Goal: Task Accomplishment & Management: Use online tool/utility

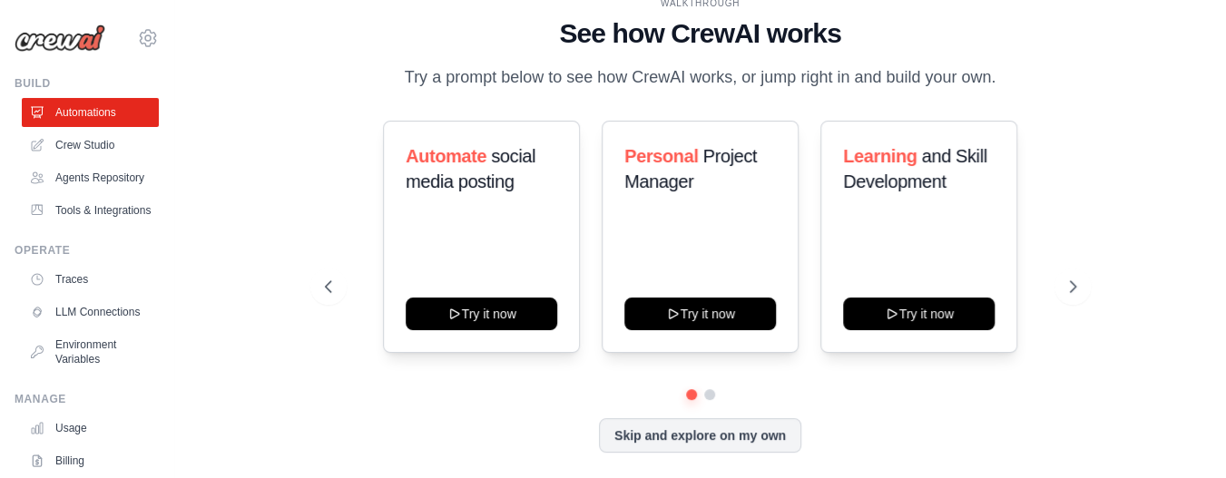
click at [307, 195] on div "WALKTHROUGH See how [PERSON_NAME] works Try a prompt below to see how [PERSON_N…" at bounding box center [700, 238] width 795 height 485
click at [105, 114] on link "Automations" at bounding box center [92, 112] width 137 height 29
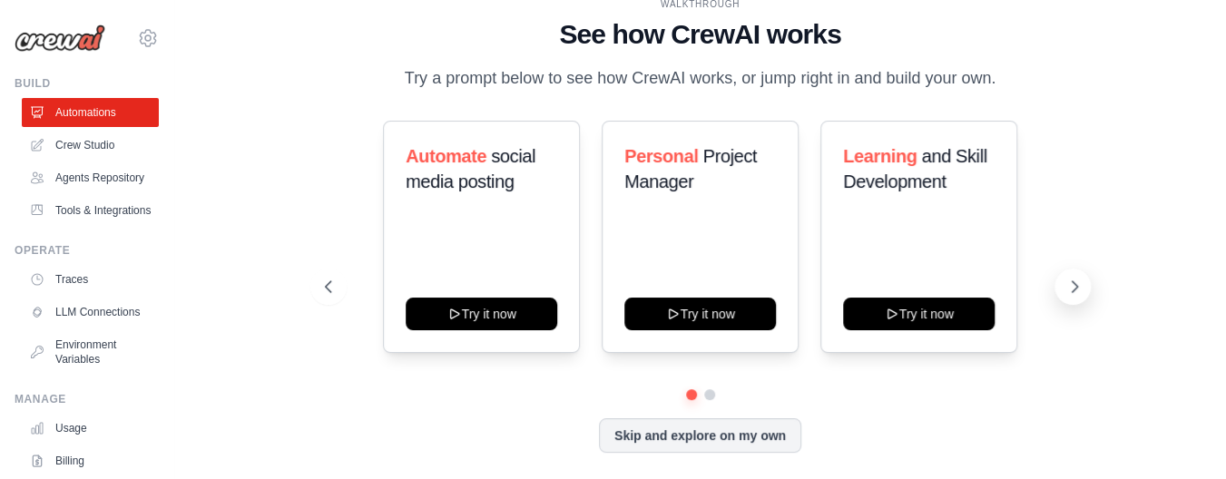
click at [1067, 288] on icon at bounding box center [1074, 287] width 18 height 18
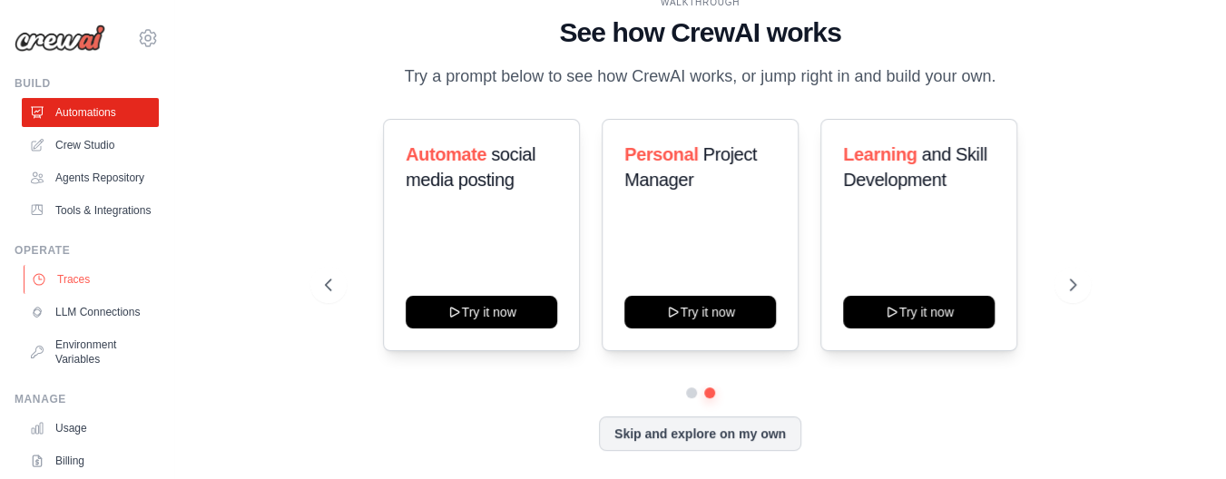
scroll to position [91, 0]
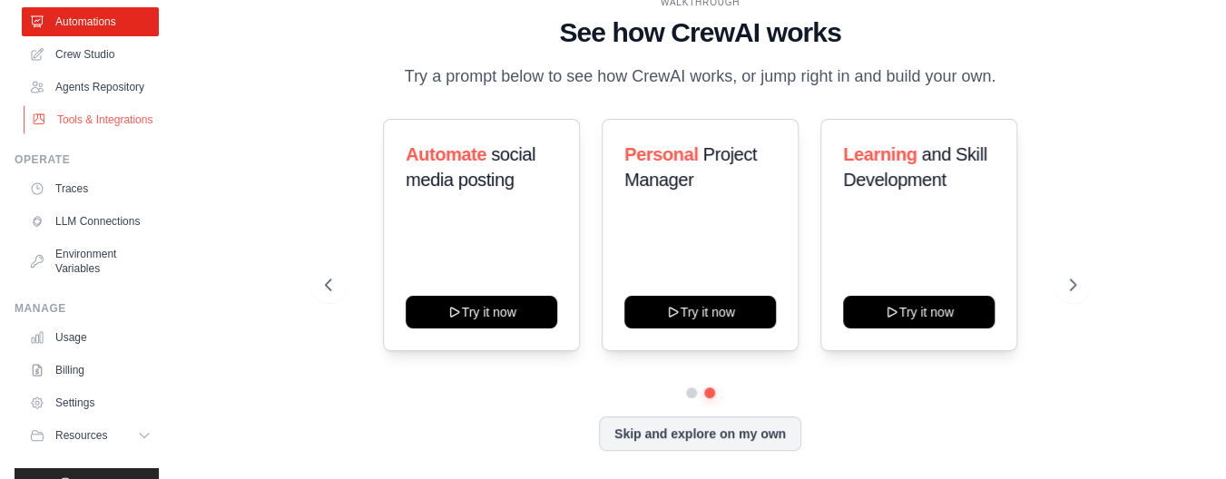
click at [92, 134] on link "Tools & Integrations" at bounding box center [92, 119] width 137 height 29
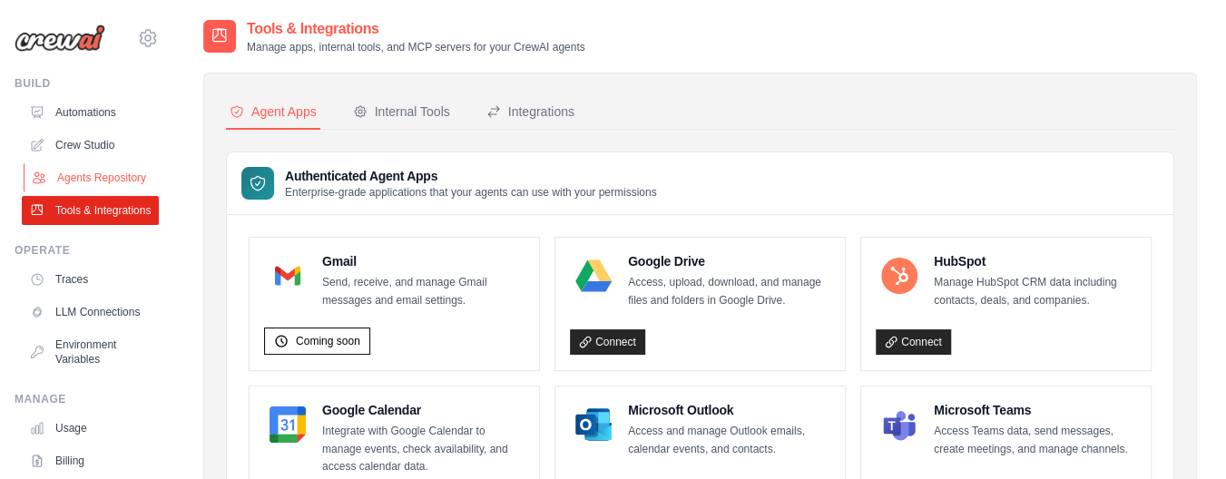
click at [86, 176] on link "Agents Repository" at bounding box center [92, 177] width 137 height 29
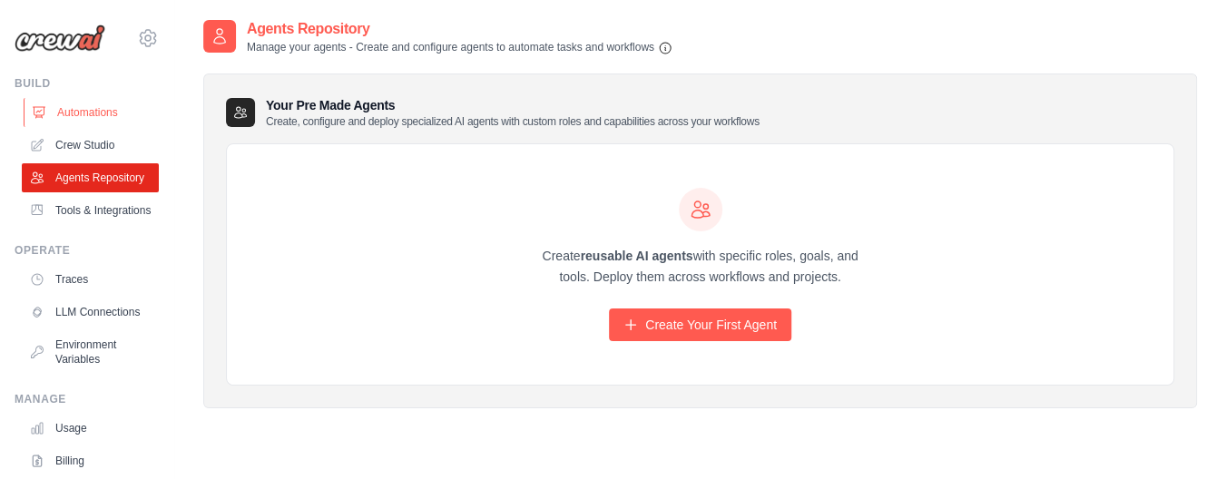
click at [80, 122] on link "Automations" at bounding box center [92, 112] width 137 height 29
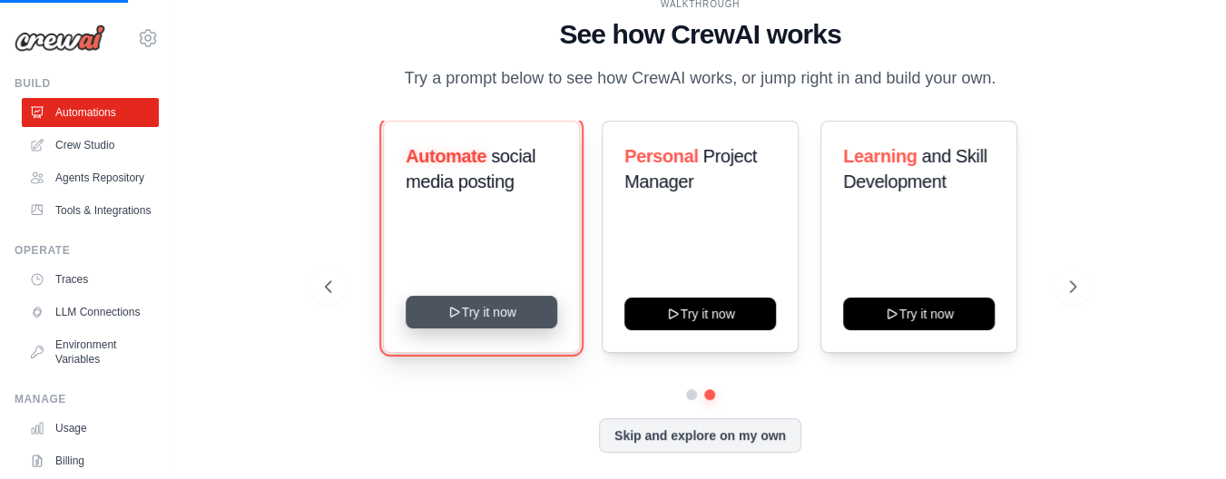
click at [476, 317] on button "Try it now" at bounding box center [482, 312] width 152 height 33
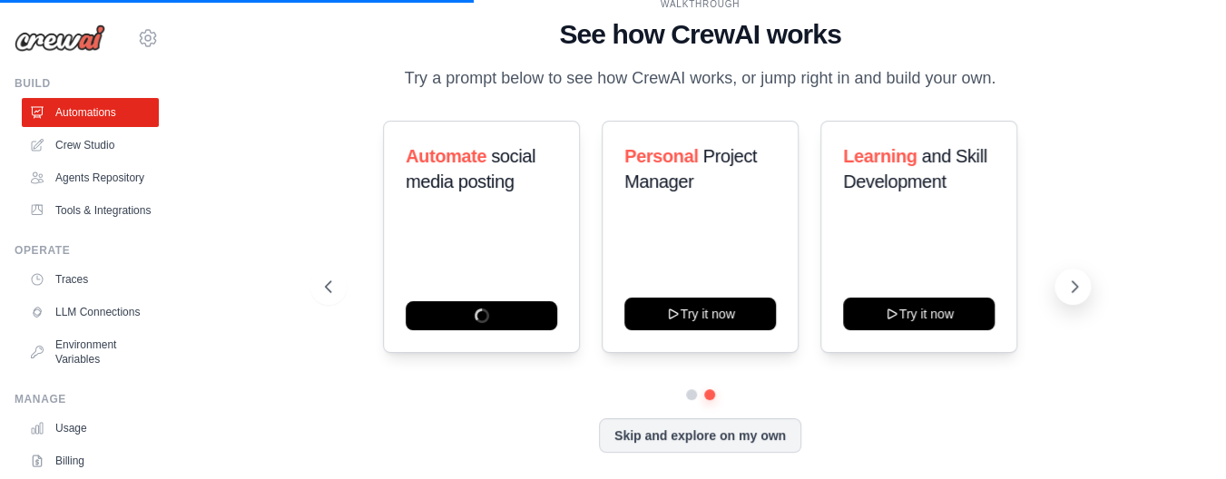
click at [1065, 292] on icon at bounding box center [1074, 287] width 18 height 18
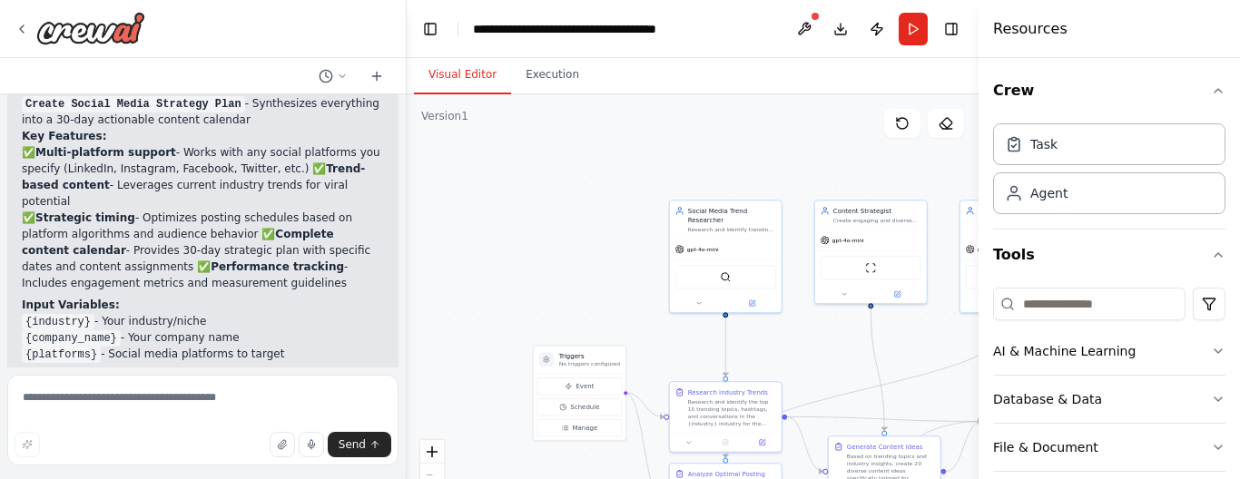
scroll to position [1779, 0]
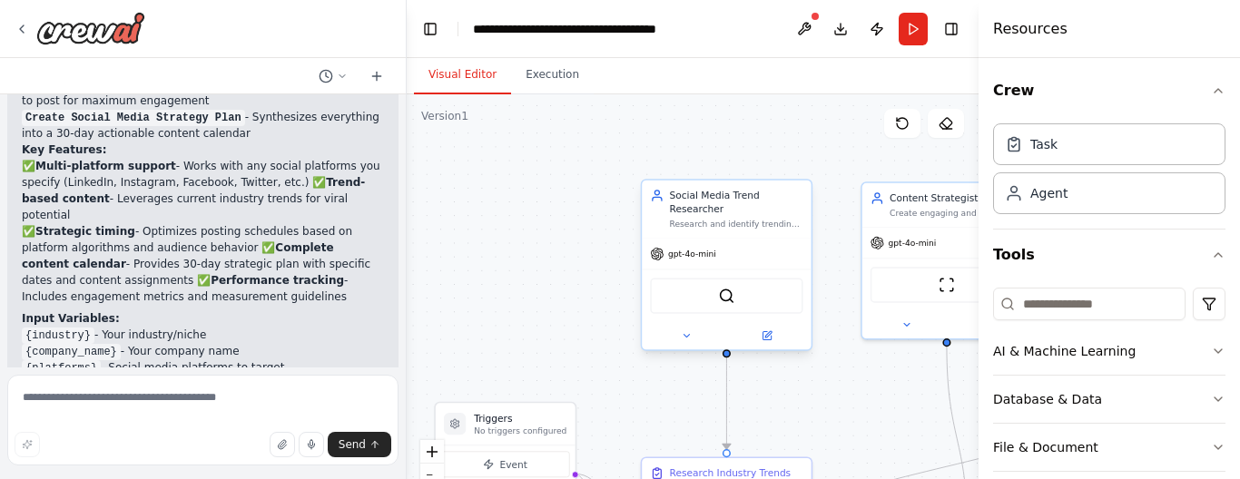
click at [738, 221] on div "Social Media Trend Researcher Research and identify trending topics, hashtags, …" at bounding box center [726, 210] width 169 height 58
click at [723, 239] on div "gpt-4o-mini" at bounding box center [726, 254] width 169 height 30
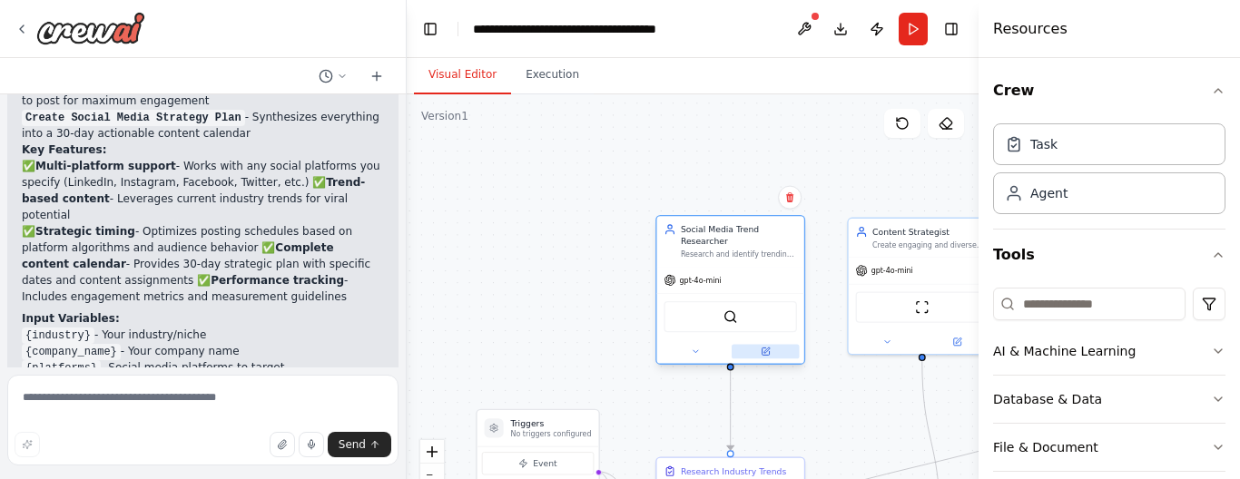
click at [768, 348] on icon at bounding box center [764, 351] width 7 height 7
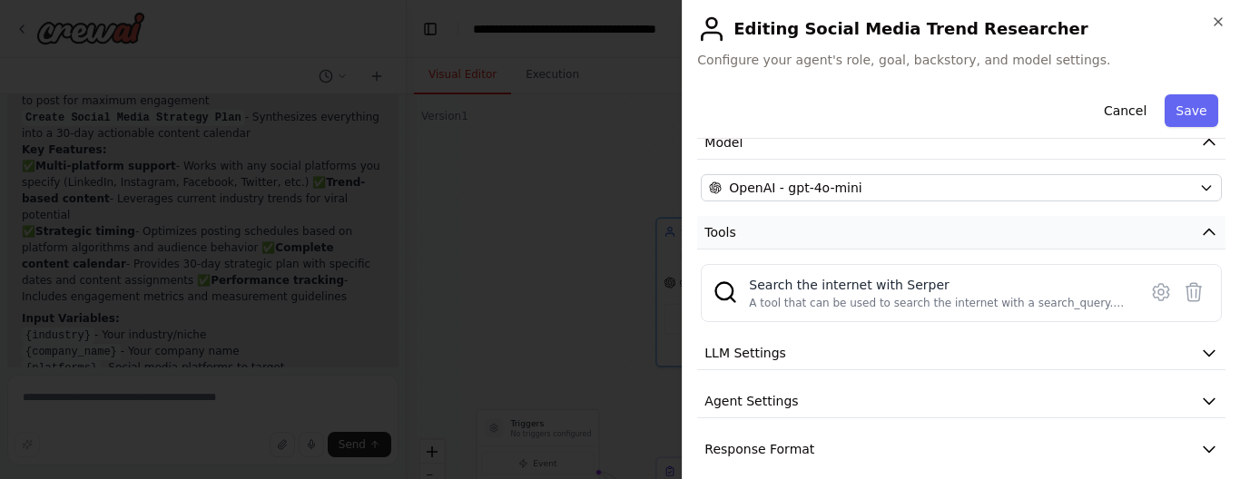
scroll to position [153, 0]
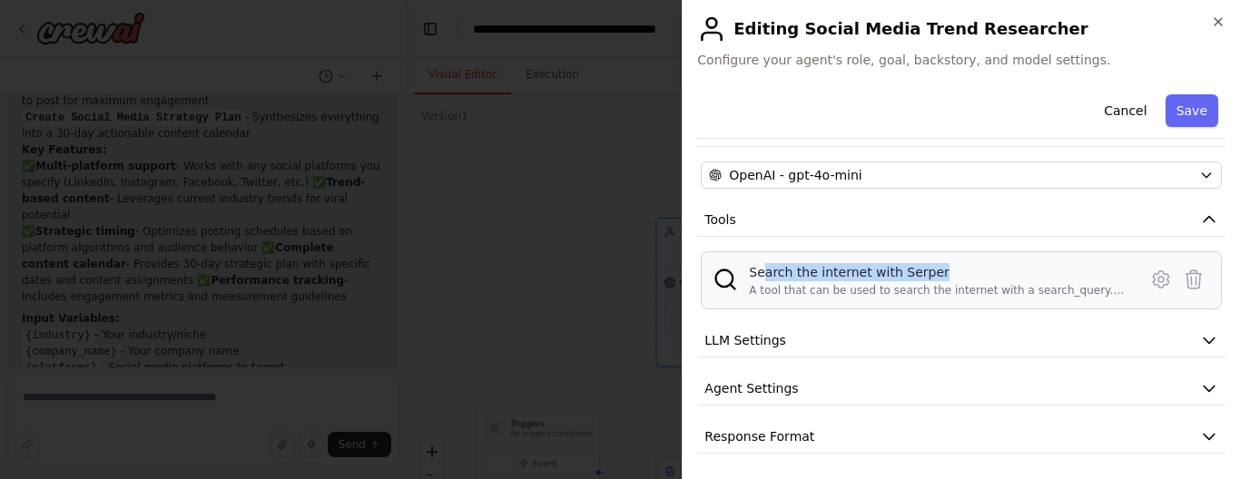
drag, startPoint x: 760, startPoint y: 272, endPoint x: 927, endPoint y: 275, distance: 166.1
click at [927, 275] on div "Search the internet with Serper" at bounding box center [938, 272] width 378 height 18
click at [928, 275] on div "Search the internet with Serper" at bounding box center [938, 272] width 378 height 18
drag, startPoint x: 887, startPoint y: 275, endPoint x: 936, endPoint y: 281, distance: 49.4
click at [936, 281] on div "Search the internet with Serper A tool that can be used to search the internet …" at bounding box center [938, 280] width 378 height 34
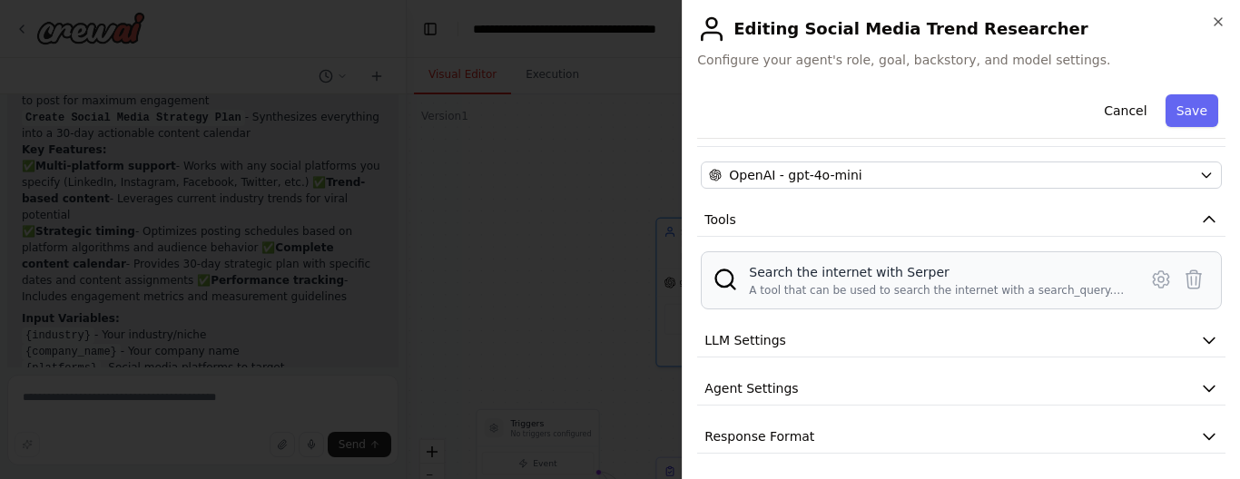
click at [856, 272] on div "Search the internet with Serper" at bounding box center [938, 272] width 378 height 18
drag, startPoint x: 855, startPoint y: 270, endPoint x: 955, endPoint y: 278, distance: 100.2
click at [955, 278] on div "Search the internet with Serper" at bounding box center [938, 272] width 378 height 18
click at [799, 344] on button "LLM Settings" at bounding box center [961, 341] width 528 height 34
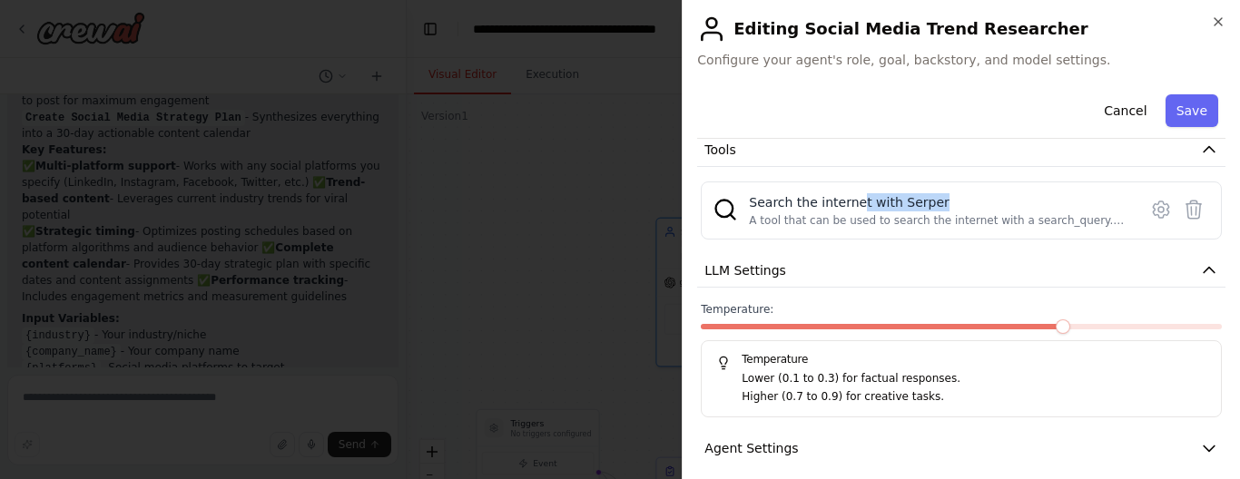
scroll to position [283, 0]
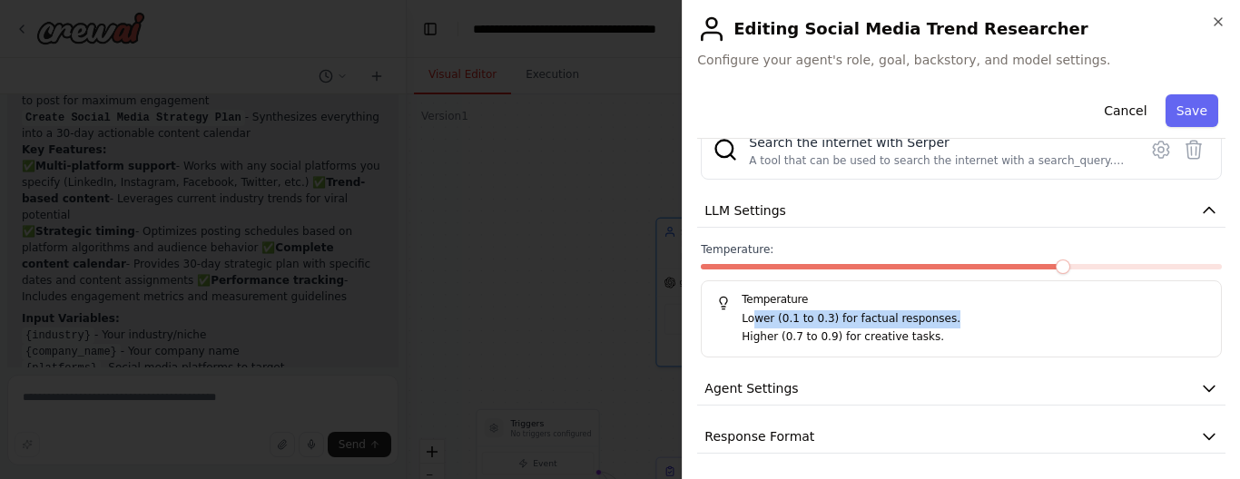
drag, startPoint x: 750, startPoint y: 320, endPoint x: 930, endPoint y: 320, distance: 180.6
click at [930, 320] on p "Lower (0.1 to 0.3) for factual responses." at bounding box center [973, 319] width 465 height 18
drag, startPoint x: 779, startPoint y: 318, endPoint x: 820, endPoint y: 318, distance: 41.7
click at [820, 318] on p "Lower (0.1 to 0.3) for factual responses." at bounding box center [973, 319] width 465 height 18
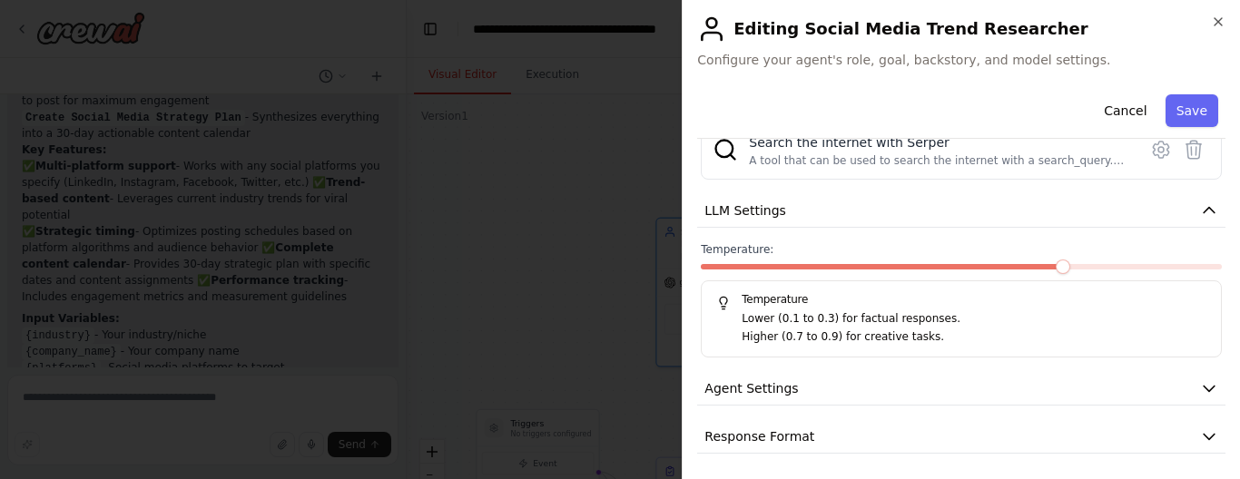
drag, startPoint x: 745, startPoint y: 336, endPoint x: 886, endPoint y: 338, distance: 140.7
click at [878, 337] on p "Higher (0.7 to 0.9) for creative tasks." at bounding box center [973, 338] width 465 height 18
drag, startPoint x: 907, startPoint y: 334, endPoint x: 737, endPoint y: 335, distance: 169.7
click at [737, 335] on div "Lower (0.1 to 0.3) for factual responses. Higher (0.7 to 0.9) for creative task…" at bounding box center [961, 327] width 490 height 35
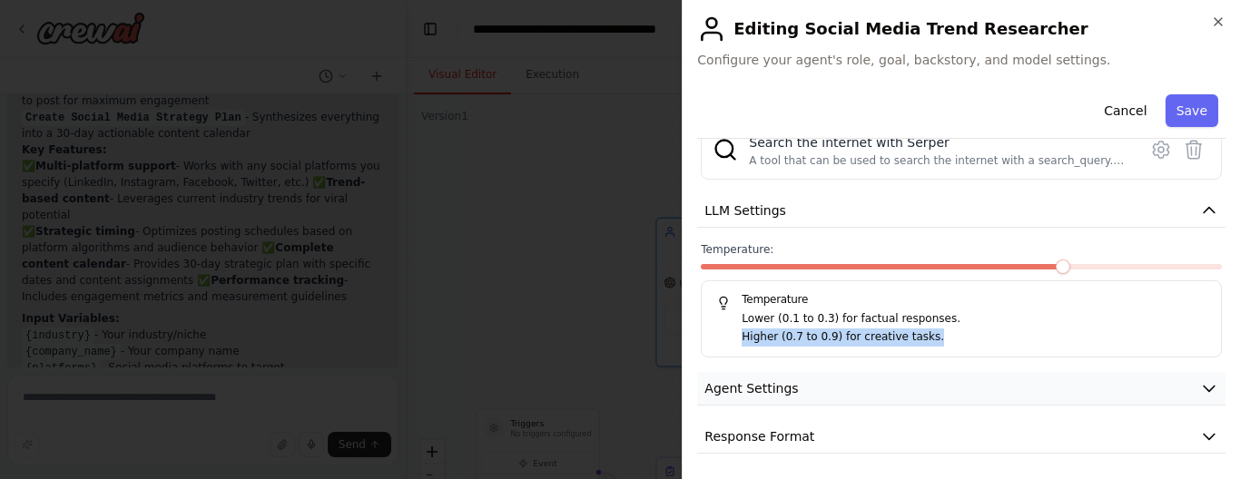
click at [818, 388] on button "Agent Settings" at bounding box center [961, 389] width 528 height 34
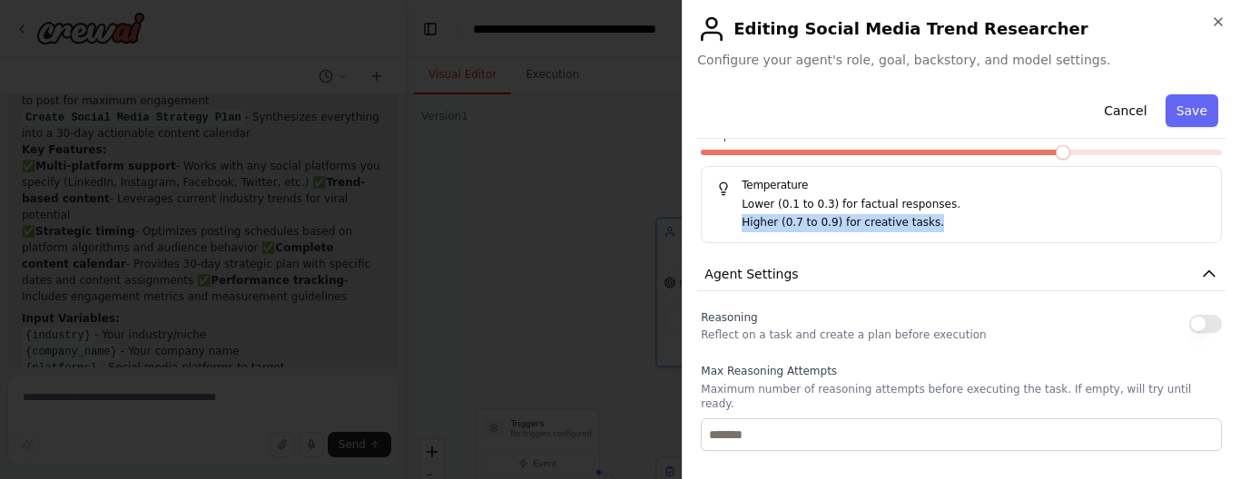
scroll to position [374, 0]
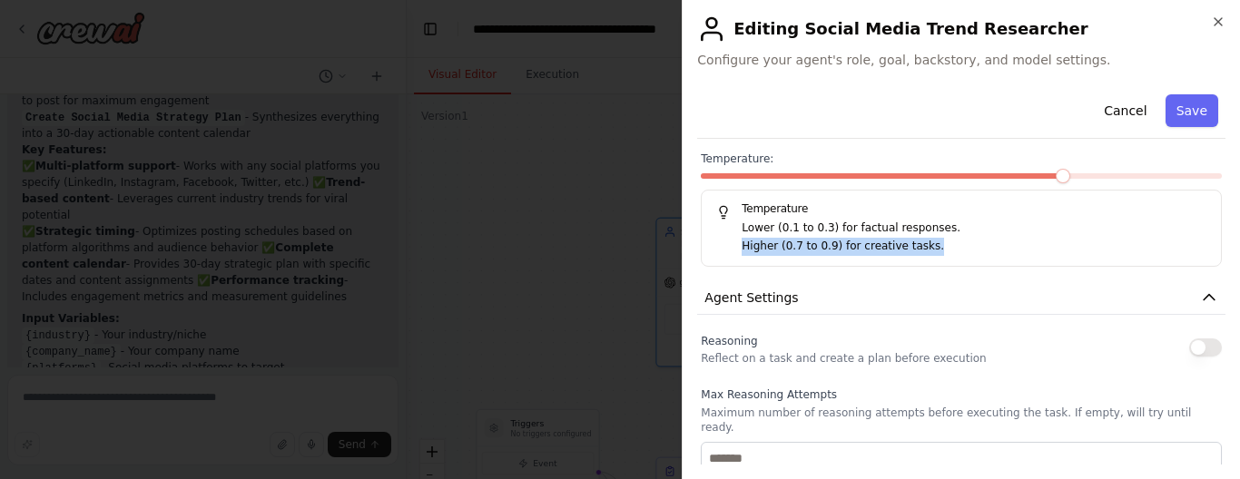
click at [897, 239] on p "Higher (0.7 to 0.9) for creative tasks." at bounding box center [973, 247] width 465 height 18
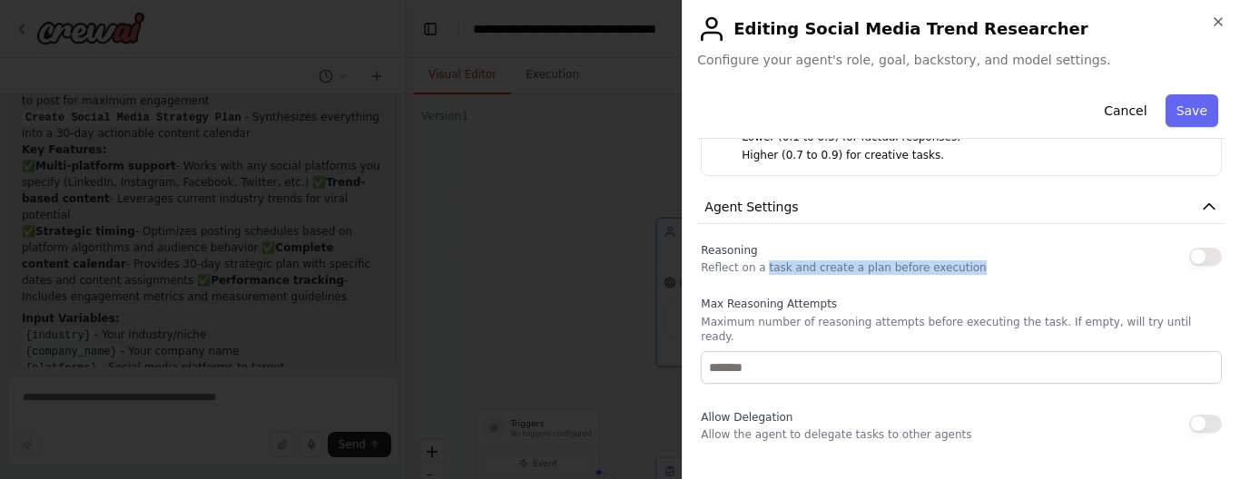
drag, startPoint x: 760, startPoint y: 265, endPoint x: 959, endPoint y: 270, distance: 198.8
click at [959, 270] on div "Reasoning Reflect on a task and create a plan before execution" at bounding box center [961, 257] width 521 height 36
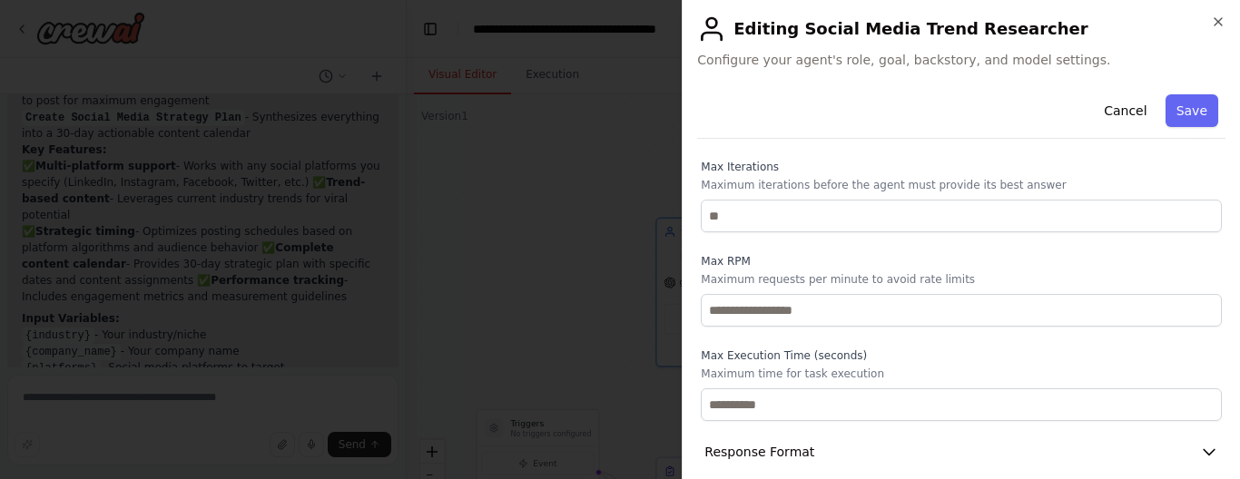
scroll to position [770, 0]
click at [1224, 23] on icon "button" at bounding box center [1218, 22] width 15 height 15
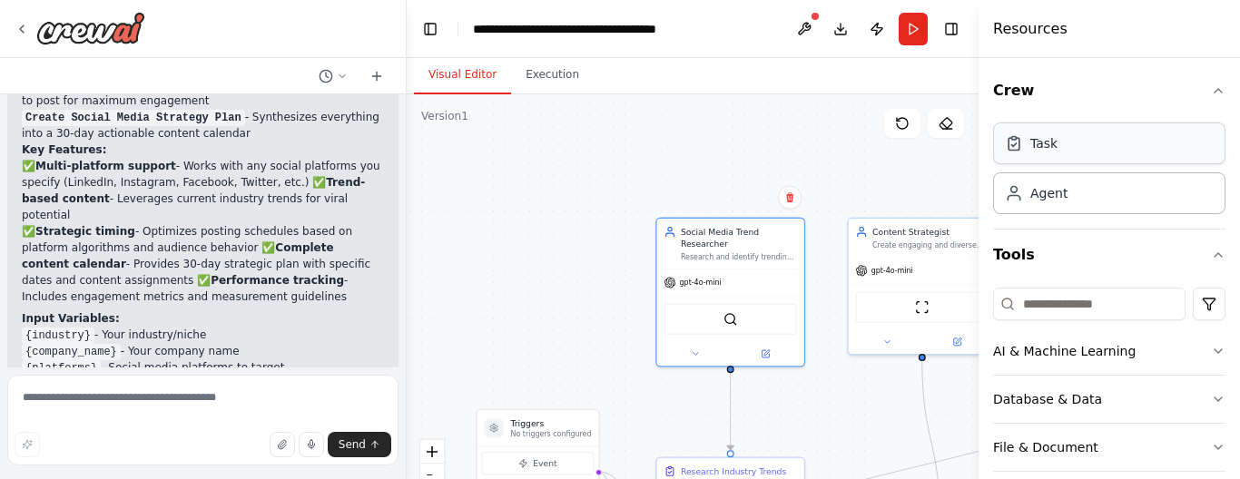
click at [1070, 142] on div "Task" at bounding box center [1109, 144] width 232 height 42
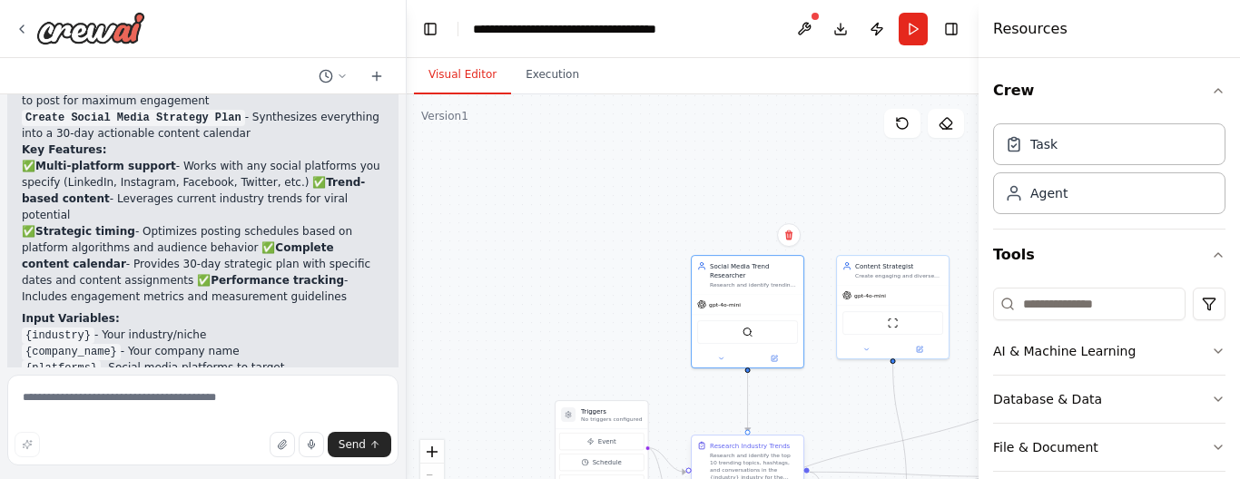
click at [740, 456] on div "Research and identify the top 10 trending topics, hashtags, and conversations i…" at bounding box center [754, 466] width 88 height 29
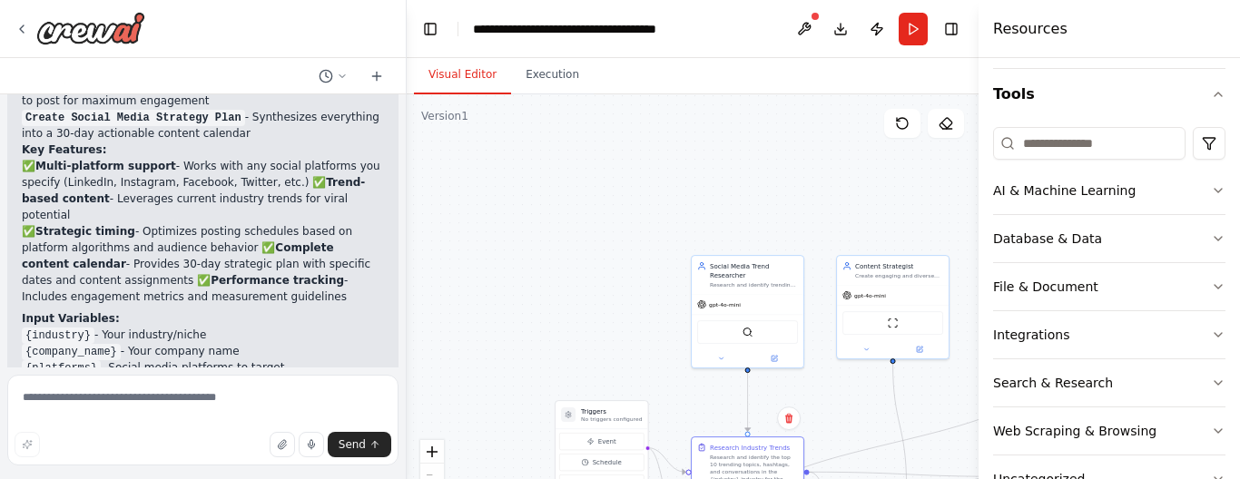
scroll to position [211, 0]
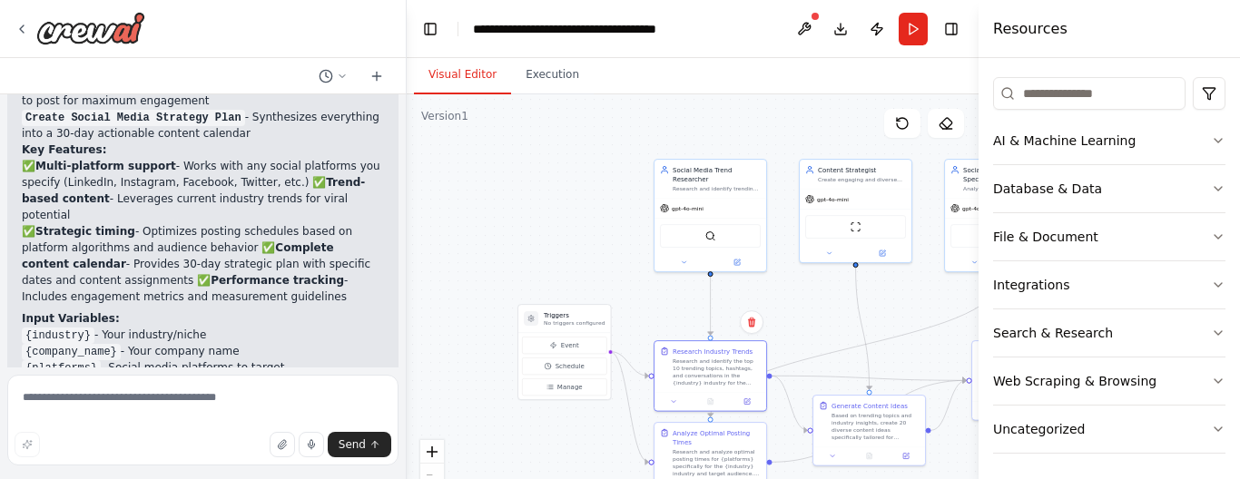
drag, startPoint x: 762, startPoint y: 167, endPoint x: 722, endPoint y: 76, distance: 99.1
click at [723, 68] on div "Visual Editor Execution Version 1 Show Tools Hide Agents .deletable-edge-delete…" at bounding box center [693, 268] width 572 height 421
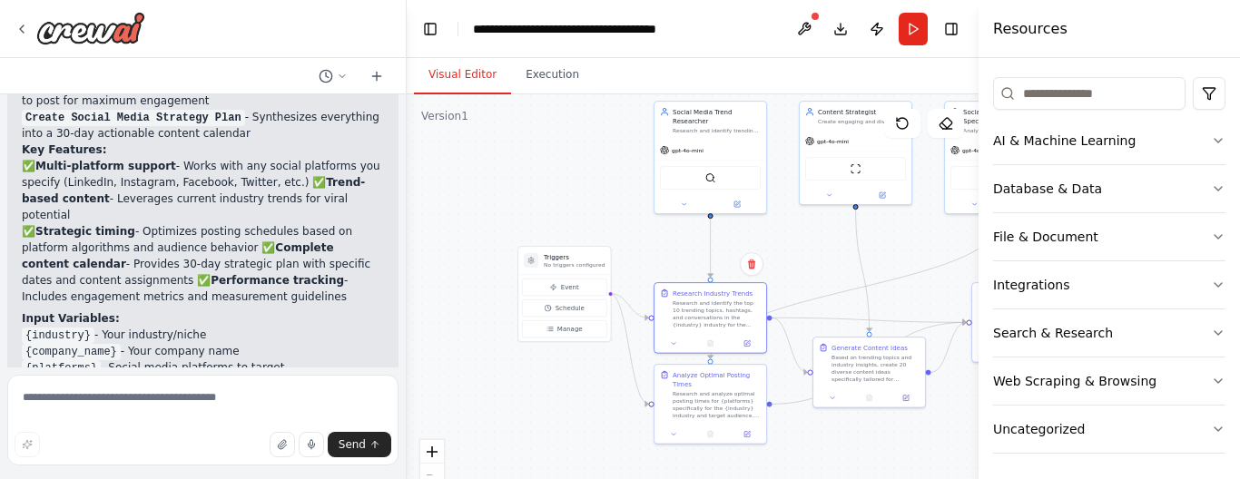
click at [786, 252] on div ".deletable-edge-delete-btn { width: 20px; height: 20px; border: 0px solid #ffff…" at bounding box center [693, 321] width 572 height 454
click at [746, 347] on button at bounding box center [746, 342] width 31 height 11
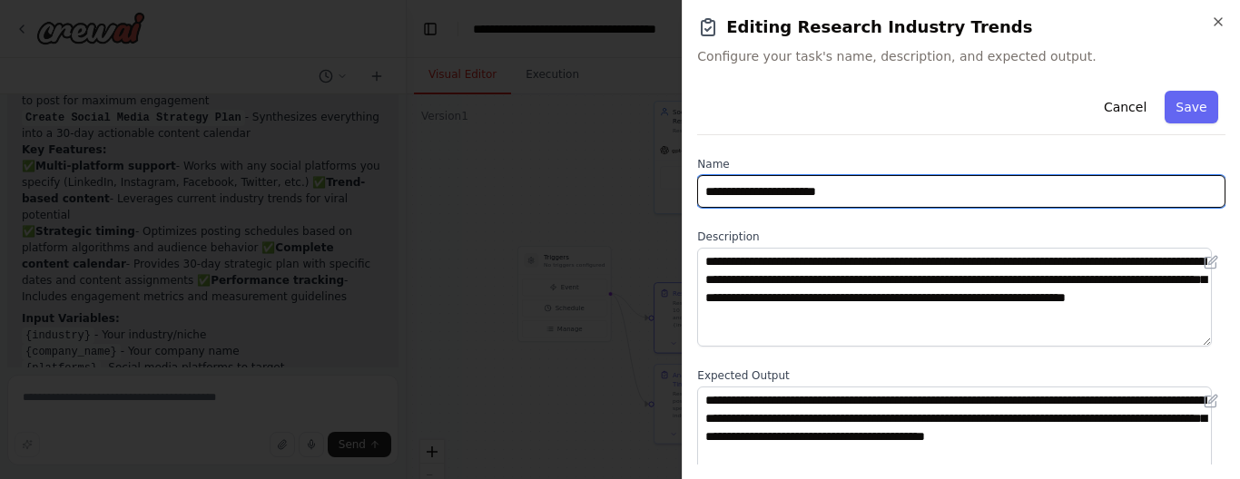
drag, startPoint x: 717, startPoint y: 195, endPoint x: 848, endPoint y: 191, distance: 131.6
click at [848, 191] on input "**********" at bounding box center [961, 191] width 528 height 33
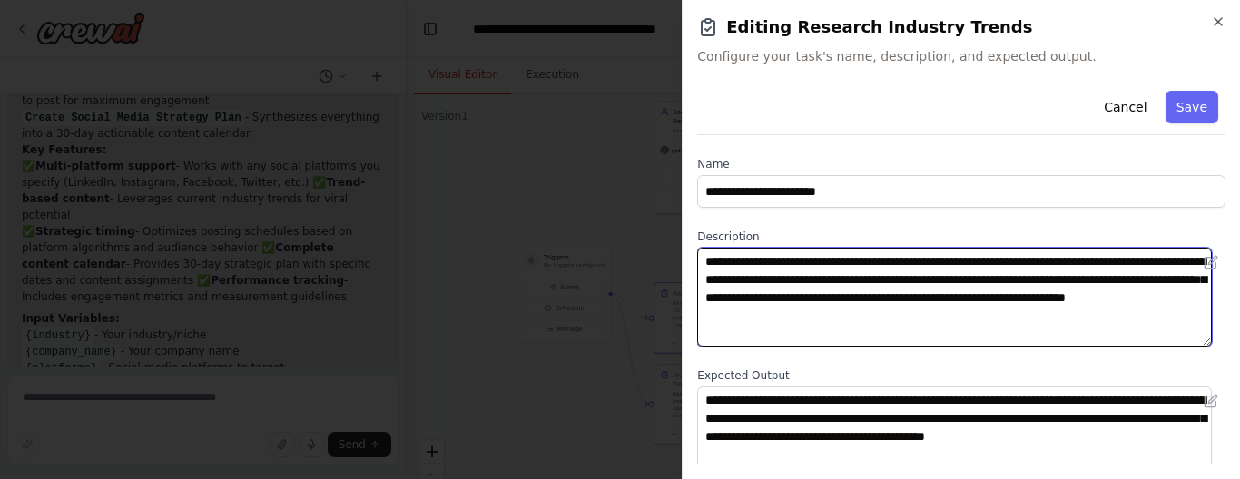
drag, startPoint x: 709, startPoint y: 263, endPoint x: 976, endPoint y: 310, distance: 271.8
click at [976, 310] on textarea "**********" at bounding box center [954, 297] width 515 height 99
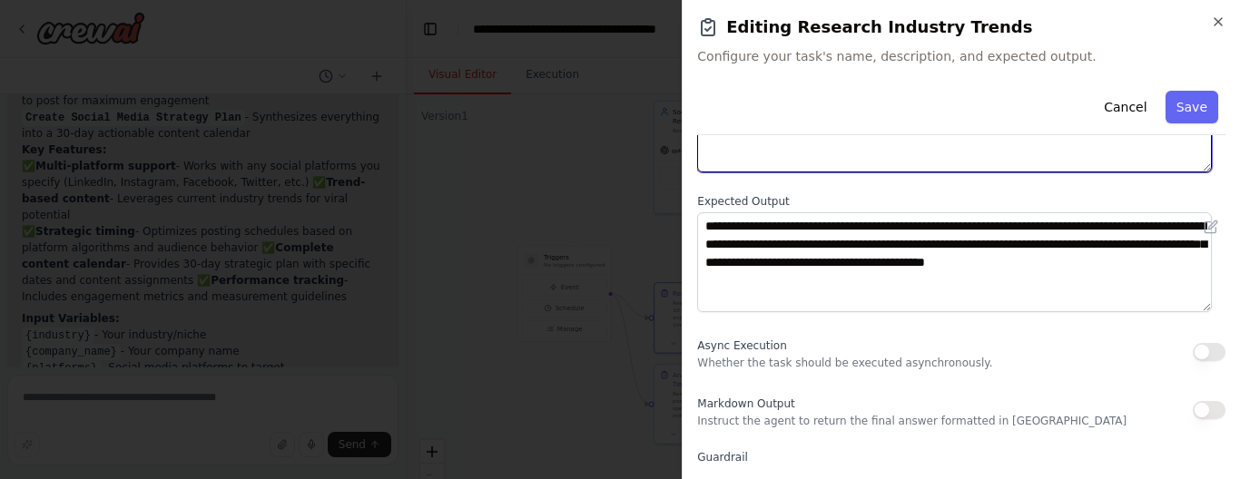
scroll to position [181, 0]
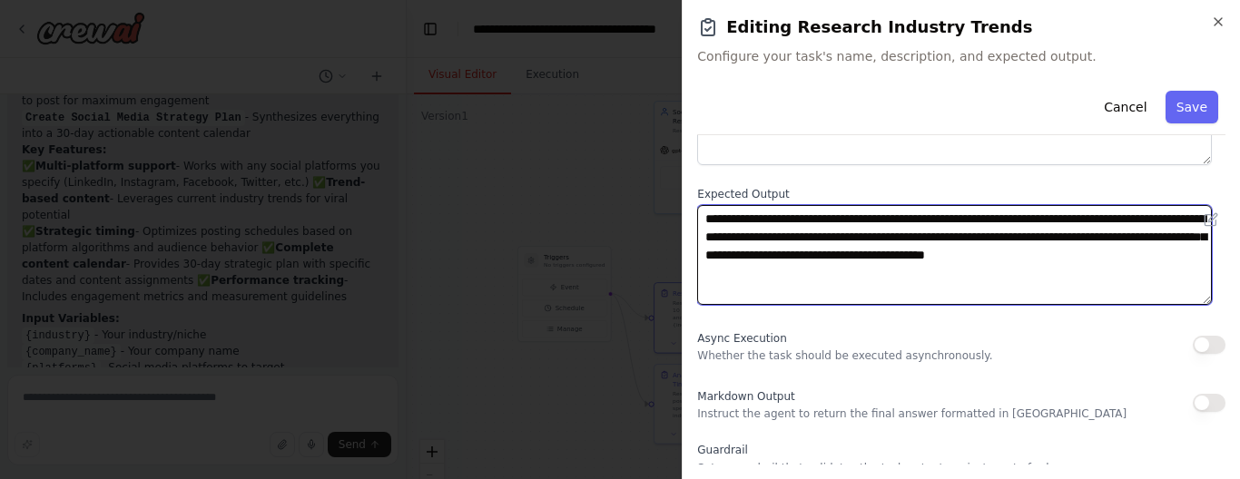
drag, startPoint x: 843, startPoint y: 286, endPoint x: 693, endPoint y: 218, distance: 164.5
click at [693, 218] on div "**********" at bounding box center [961, 239] width 558 height 479
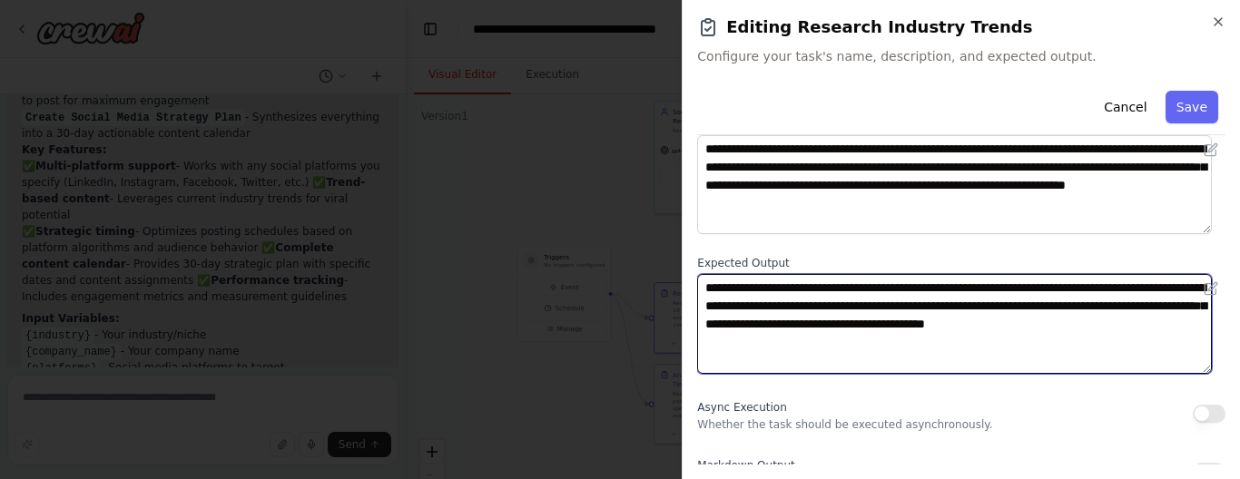
scroll to position [91, 0]
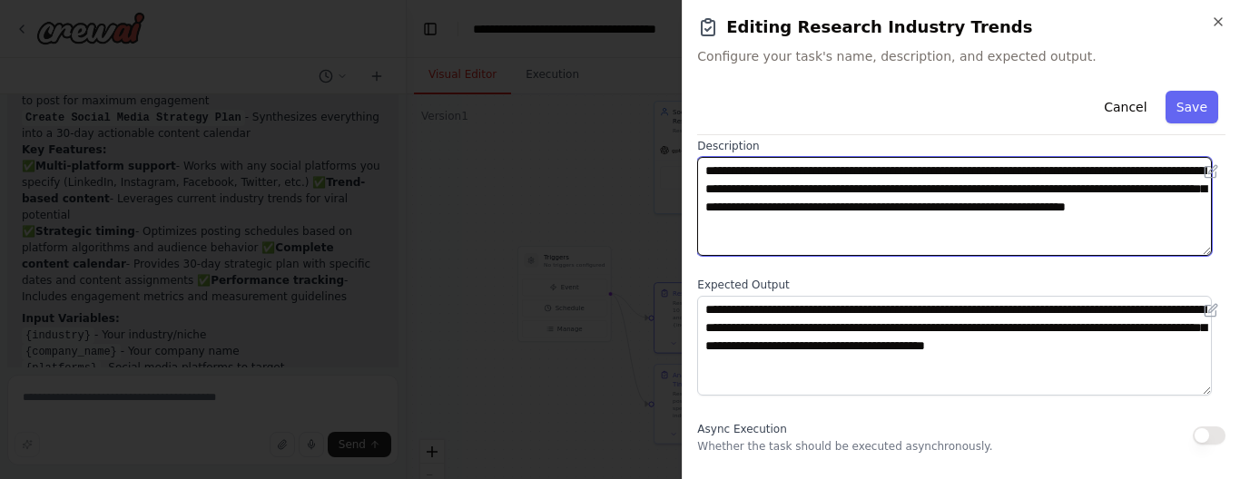
click at [927, 217] on textarea "**********" at bounding box center [954, 206] width 515 height 99
drag, startPoint x: 961, startPoint y: 220, endPoint x: 693, endPoint y: 175, distance: 271.4
click at [693, 175] on div "**********" at bounding box center [961, 239] width 558 height 479
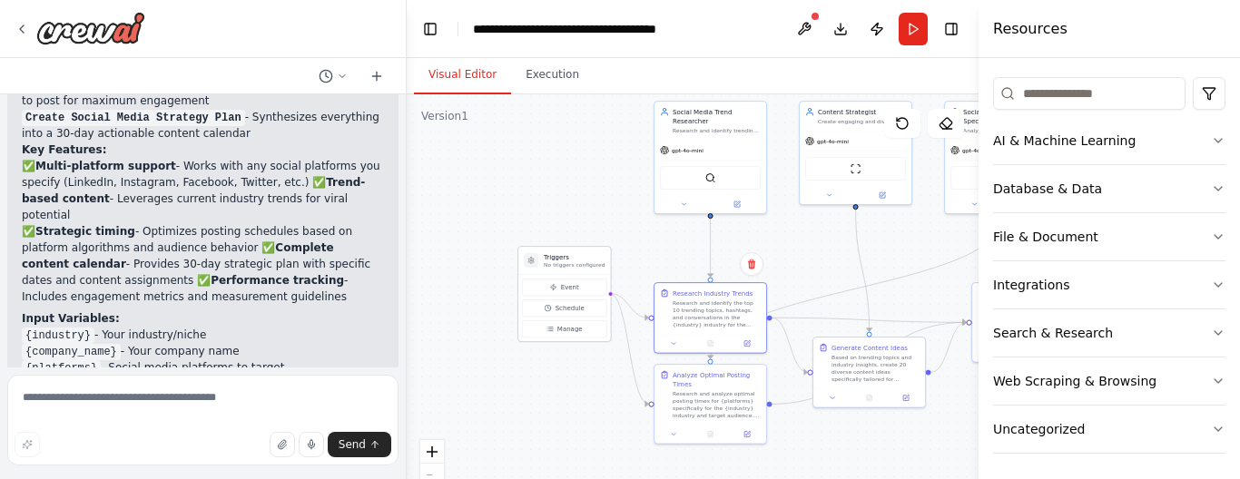
click at [570, 270] on div "Triggers No triggers configured" at bounding box center [564, 261] width 92 height 28
click at [580, 289] on button "Event" at bounding box center [564, 287] width 84 height 17
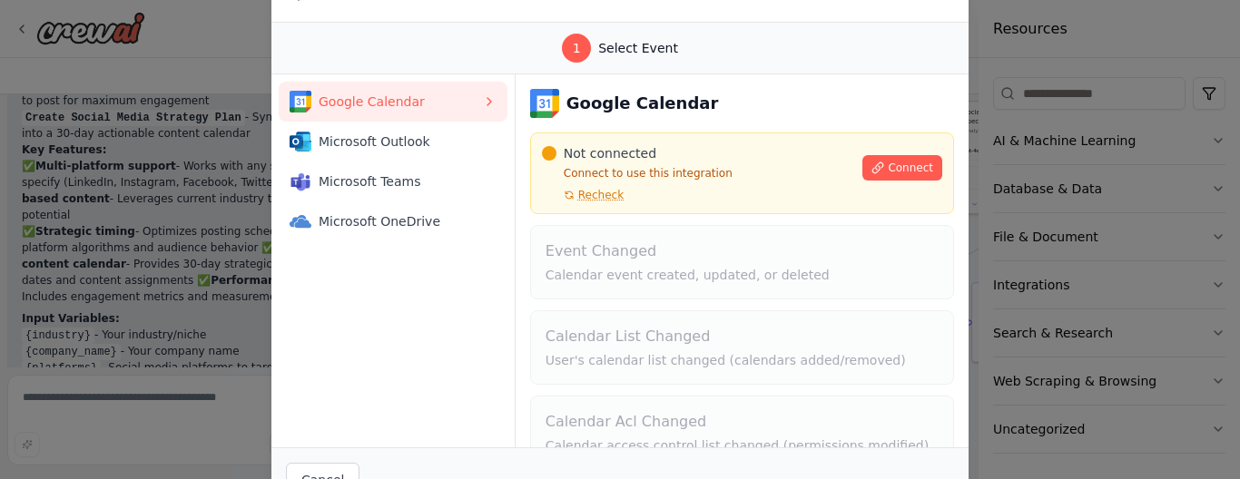
click at [978, 57] on div "Select Event 1 Select Event Google Calendar Microsoft Outlook Microsoft Teams M…" at bounding box center [620, 239] width 1240 height 479
click at [1125, 23] on div "Select Event 1 Select Event Google Calendar Microsoft Outlook Microsoft Teams M…" at bounding box center [620, 239] width 1240 height 479
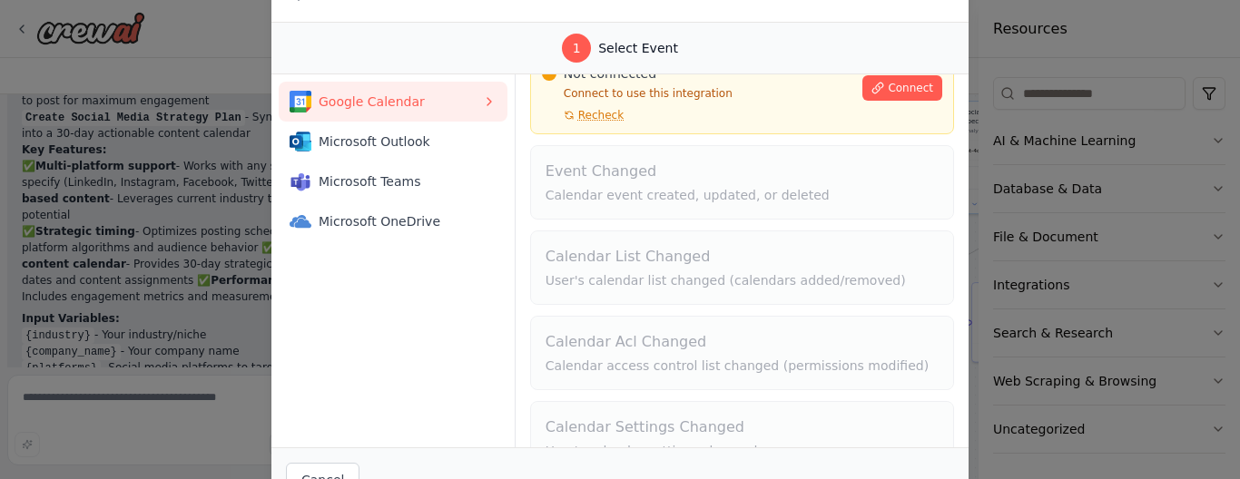
scroll to position [118, 0]
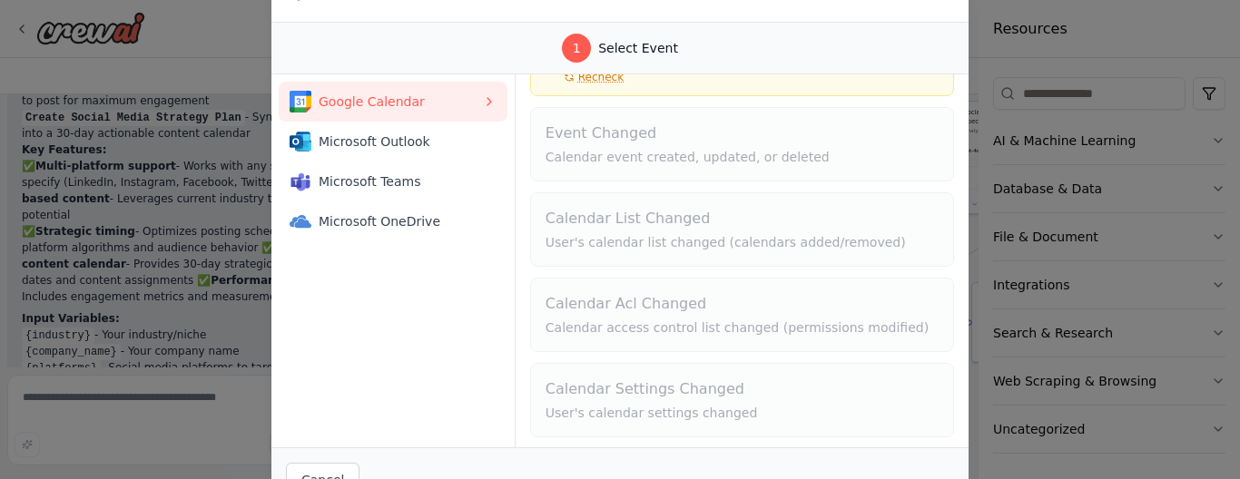
click at [1062, 33] on div "Select Event 1 Select Event Google Calendar Microsoft Outlook Microsoft Teams M…" at bounding box center [620, 239] width 1240 height 479
click at [230, 31] on div "Select Event 1 Select Event Google Calendar Microsoft Outlook Microsoft Teams M…" at bounding box center [620, 239] width 1240 height 479
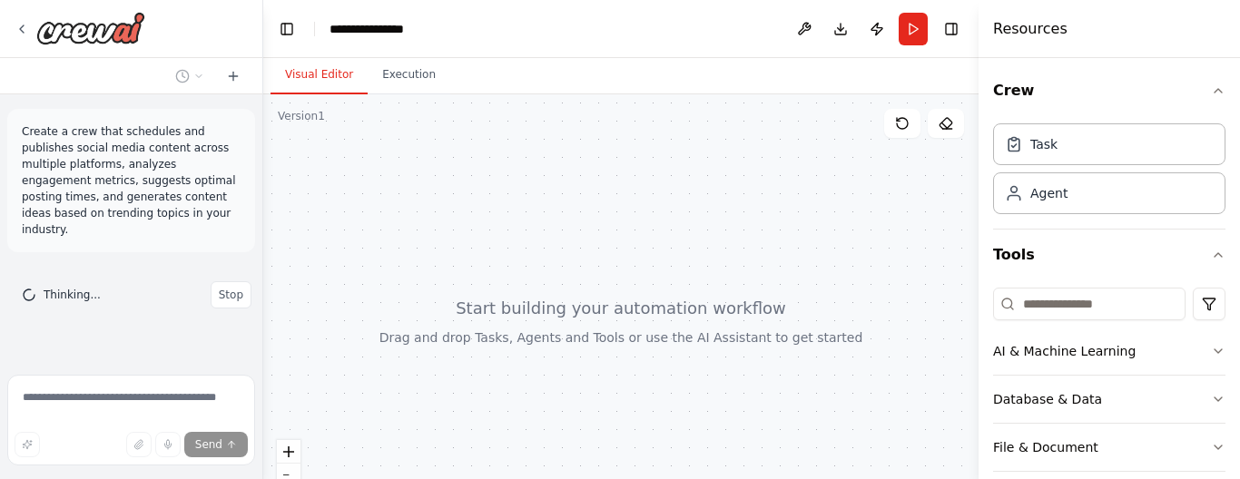
drag, startPoint x: 404, startPoint y: 270, endPoint x: 263, endPoint y: 270, distance: 140.7
click at [263, 270] on div "**********" at bounding box center [620, 239] width 1240 height 479
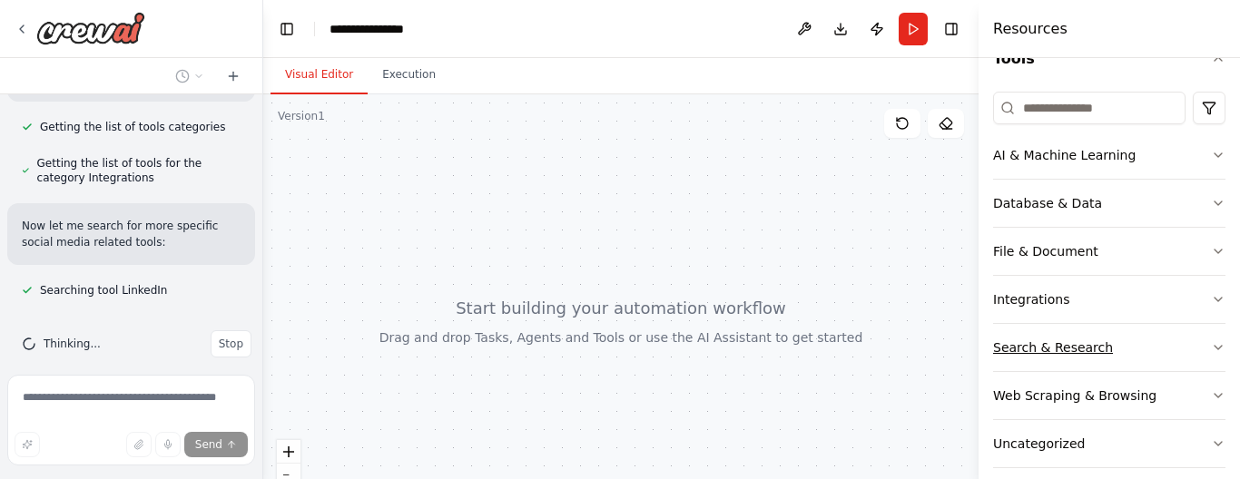
scroll to position [211, 0]
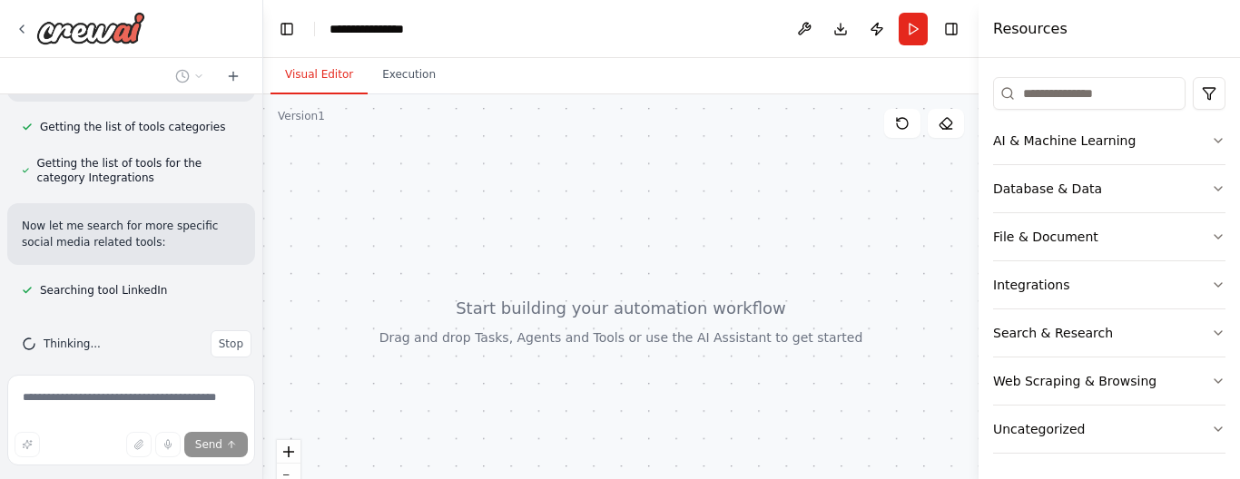
click at [678, 208] on div at bounding box center [620, 321] width 715 height 454
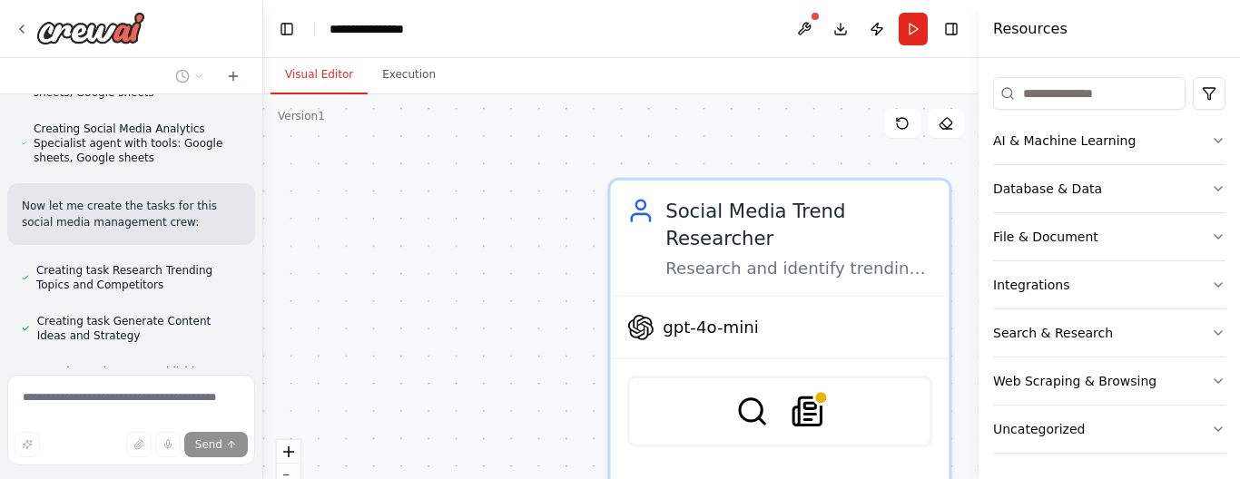
scroll to position [1619, 0]
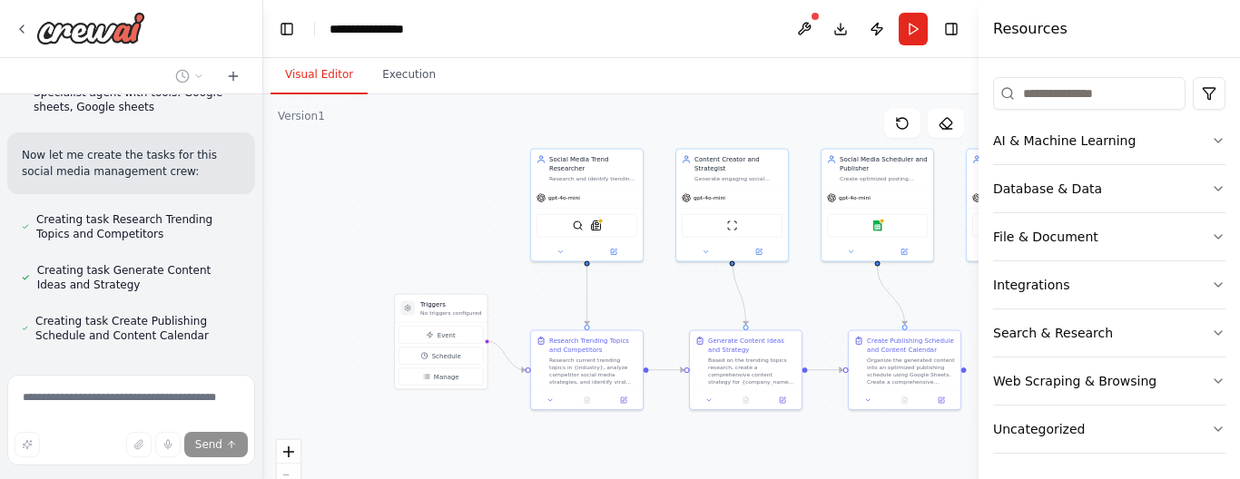
drag, startPoint x: 725, startPoint y: 227, endPoint x: 682, endPoint y: 54, distance: 178.5
click at [682, 54] on main "**********" at bounding box center [620, 239] width 715 height 479
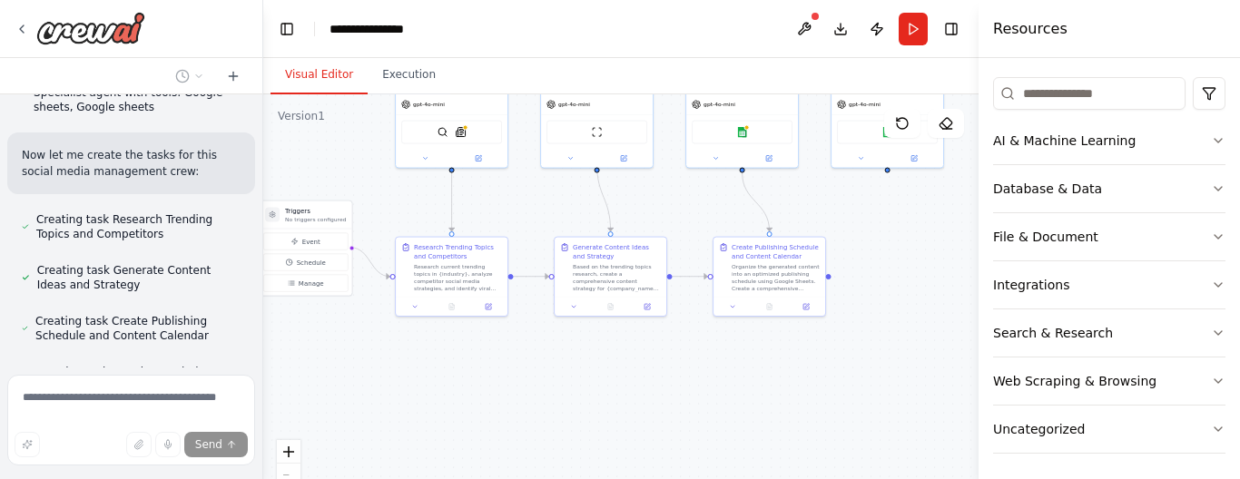
scroll to position [1684, 0]
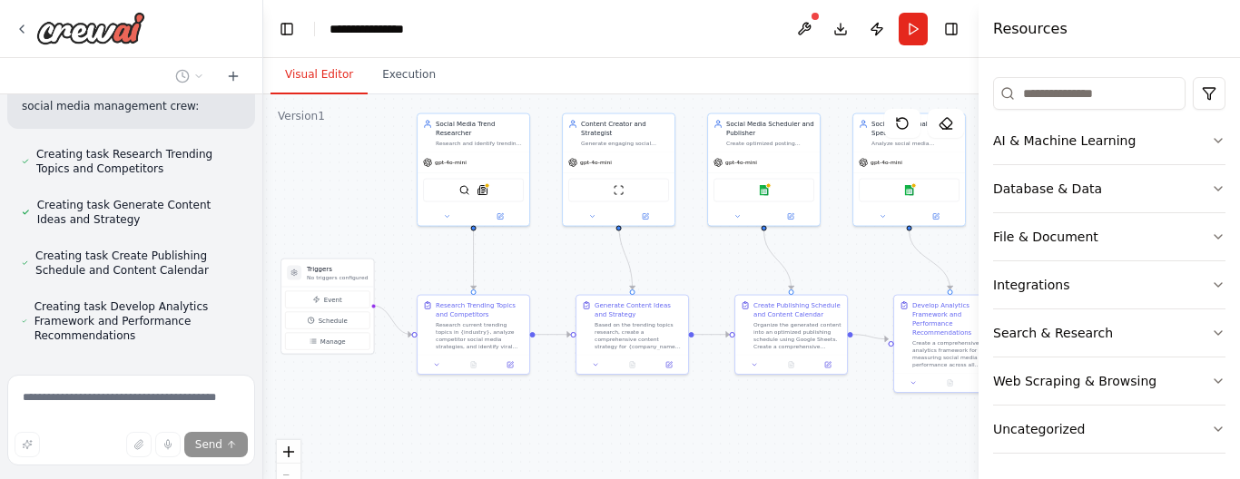
drag, startPoint x: 772, startPoint y: 440, endPoint x: 665, endPoint y: 451, distance: 107.6
click at [665, 451] on div ".deletable-edge-delete-btn { width: 20px; height: 20px; border: 0px solid #ffff…" at bounding box center [620, 321] width 715 height 454
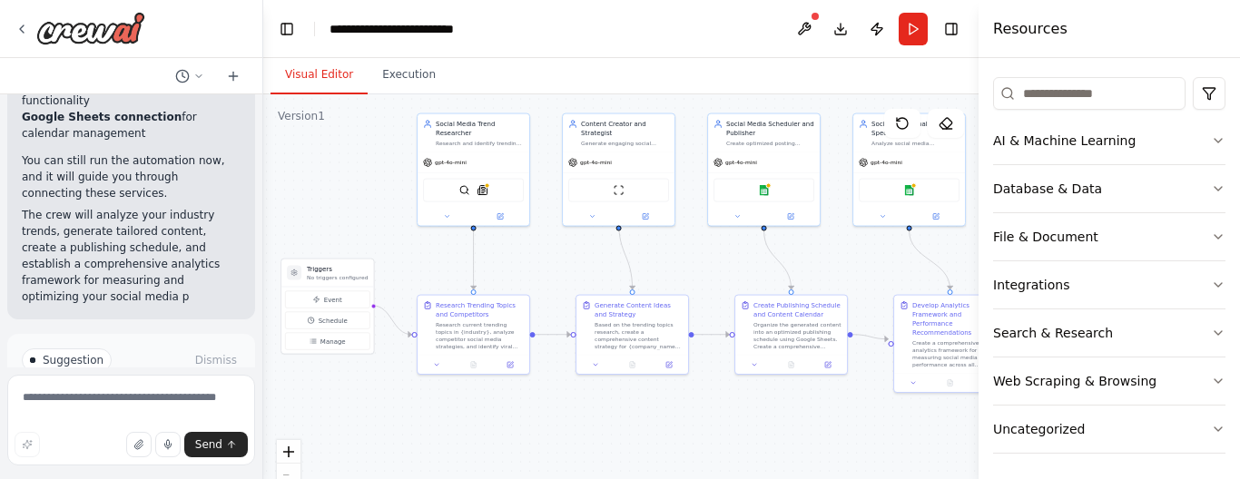
scroll to position [2984, 0]
